Goal: Task Accomplishment & Management: Use online tool/utility

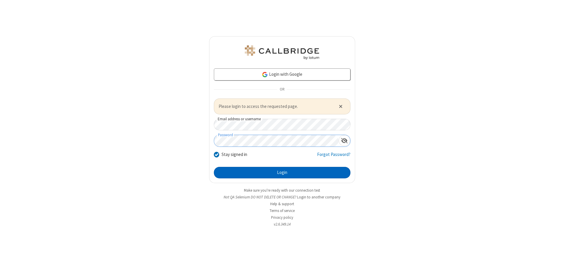
click at [282, 173] on button "Login" at bounding box center [282, 173] width 137 height 12
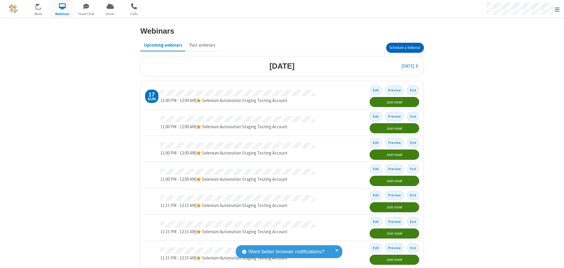
click at [402, 48] on button "Schedule a Webinar" at bounding box center [405, 48] width 38 height 10
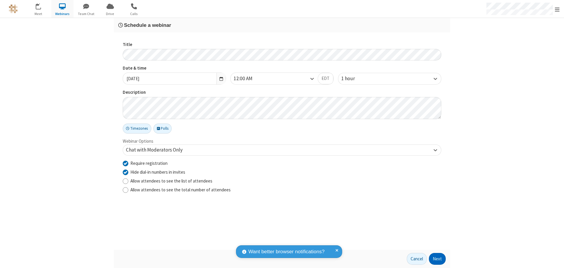
click at [438, 259] on button "Next" at bounding box center [437, 259] width 17 height 12
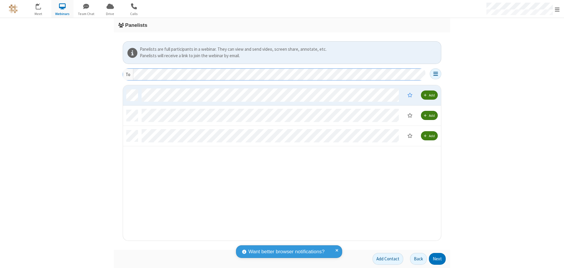
scroll to position [151, 314]
click at [438, 259] on button "Next" at bounding box center [437, 259] width 17 height 12
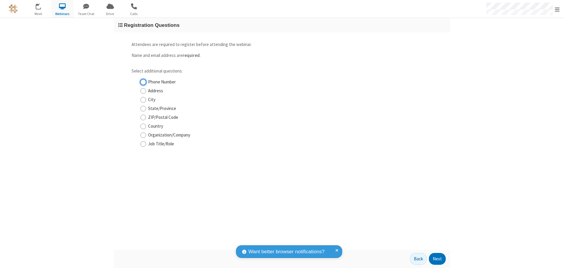
click at [143, 82] on input "Phone Number" at bounding box center [143, 82] width 6 height 6
checkbox input "true"
click at [438, 259] on button "Next" at bounding box center [437, 259] width 17 height 12
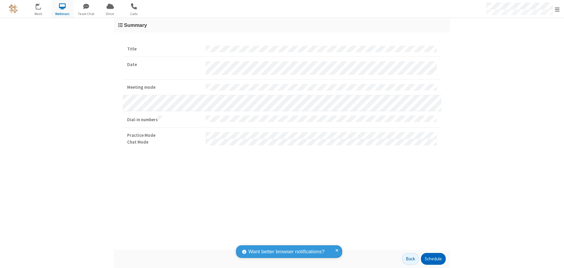
click at [433, 259] on button "Schedule" at bounding box center [433, 259] width 25 height 12
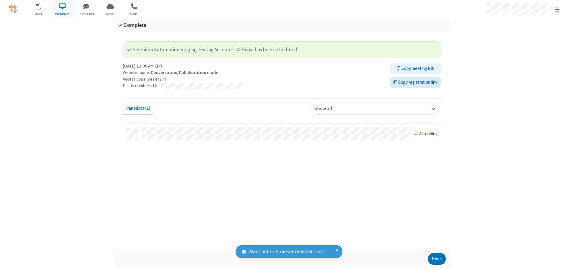
click at [415, 82] on button "Copy registration link" at bounding box center [416, 83] width 52 height 12
click at [437, 259] on button "Done" at bounding box center [437, 259] width 18 height 12
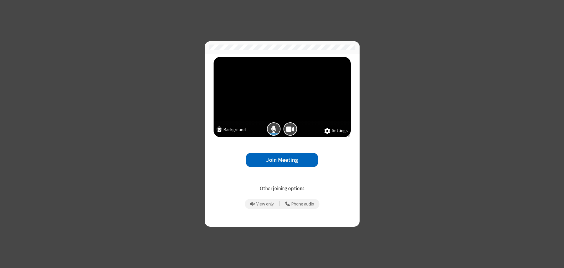
click at [282, 160] on button "Join Meeting" at bounding box center [282, 160] width 73 height 14
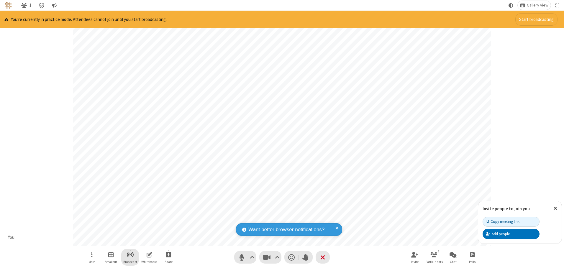
click at [130, 255] on span "Start broadcast" at bounding box center [130, 254] width 7 height 7
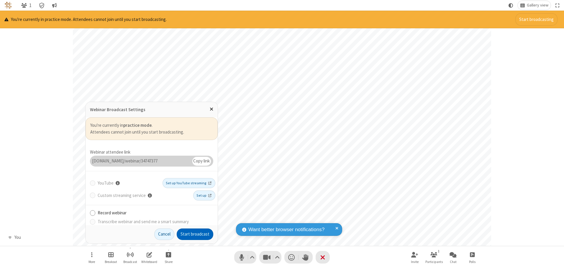
click at [195, 234] on button "Start broadcast" at bounding box center [195, 235] width 37 height 12
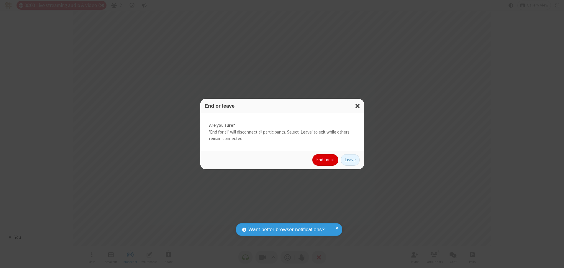
click at [326, 160] on button "End for all" at bounding box center [325, 160] width 26 height 12
